Goal: Navigation & Orientation: Understand site structure

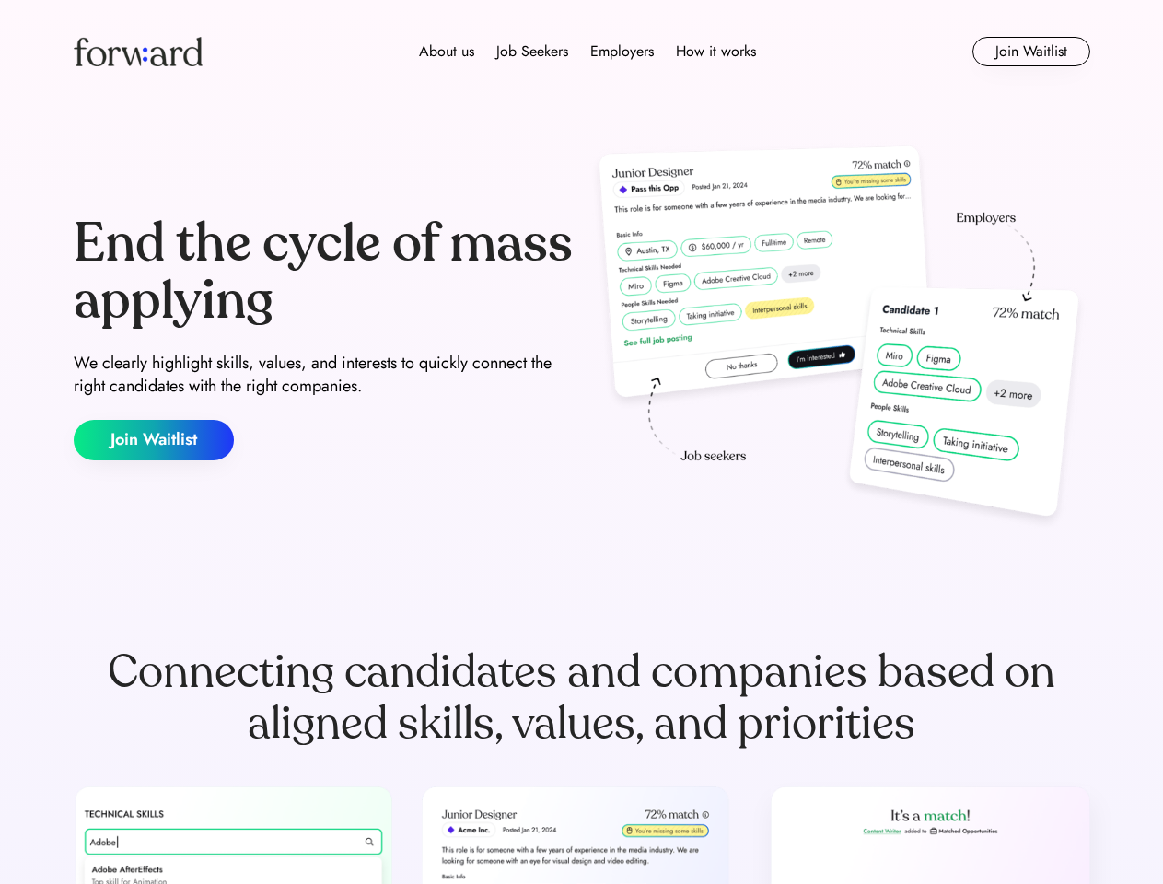
click at [581, 442] on div "End the cycle of mass applying We clearly highlight skills, values, and interes…" at bounding box center [582, 338] width 1017 height 396
click at [582, 52] on div "About us Job Seekers Employers How it works" at bounding box center [588, 52] width 726 height 22
click at [138, 52] on img at bounding box center [138, 51] width 129 height 29
click at [588, 52] on div "About us Job Seekers Employers How it works" at bounding box center [588, 52] width 726 height 22
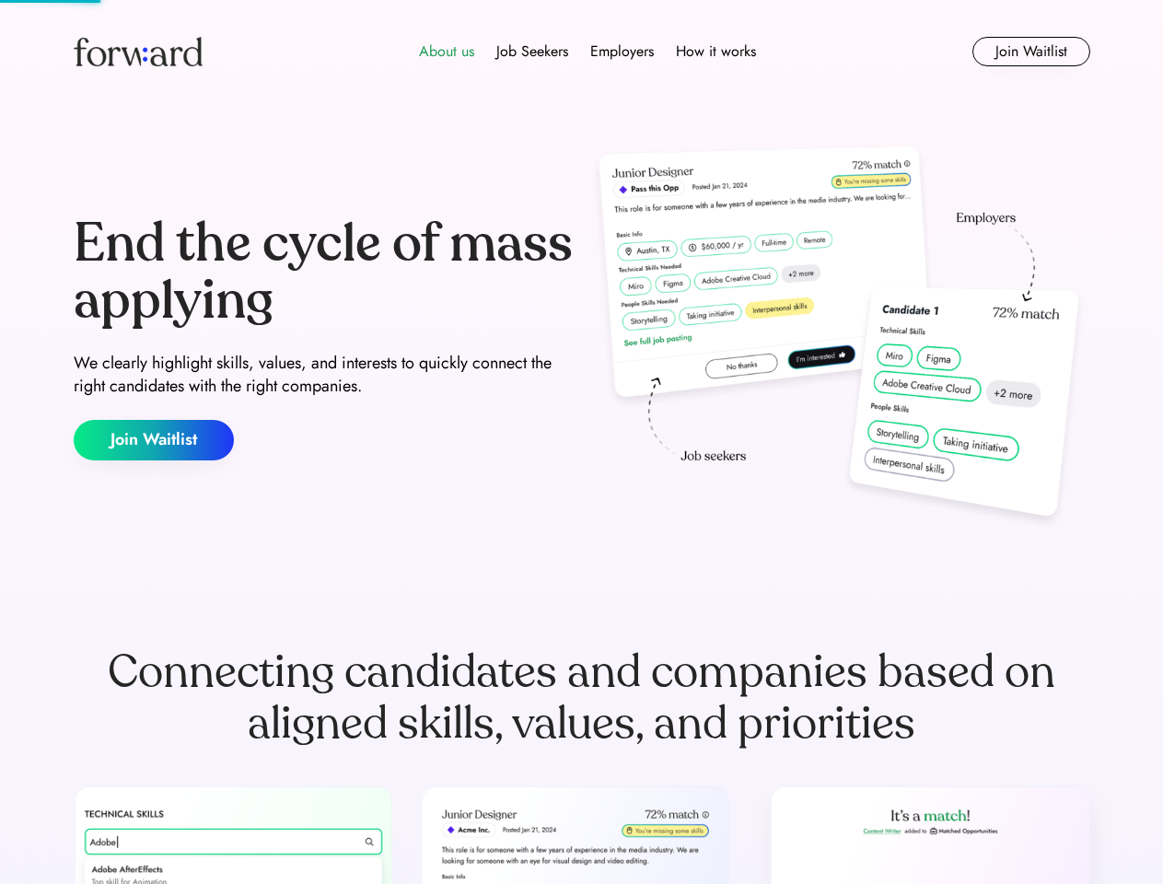
click at [447, 52] on div "About us" at bounding box center [446, 52] width 55 height 22
click at [532, 52] on div "Job Seekers" at bounding box center [532, 52] width 72 height 22
click at [622, 52] on div "Employers" at bounding box center [622, 52] width 64 height 22
click at [715, 52] on div "How it works" at bounding box center [716, 52] width 80 height 22
click at [1030, 52] on button "Join Waitlist" at bounding box center [1031, 51] width 118 height 29
